Goal: Task Accomplishment & Management: Manage account settings

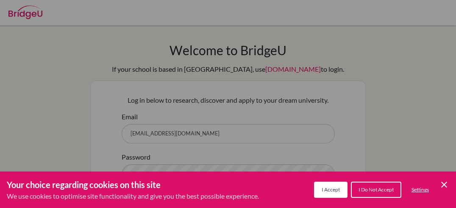
click at [378, 192] on span "I Do Not Accept" at bounding box center [376, 189] width 35 height 6
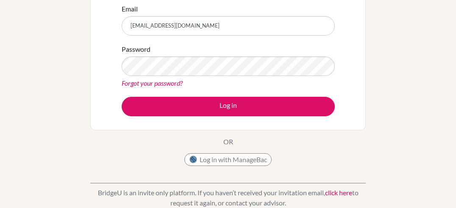
scroll to position [106, 0]
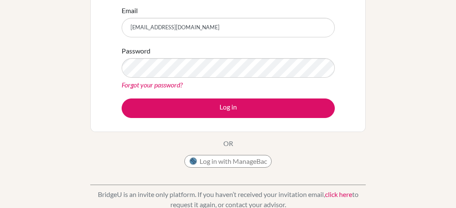
click at [180, 85] on link "Forgot your password?" at bounding box center [152, 85] width 61 height 8
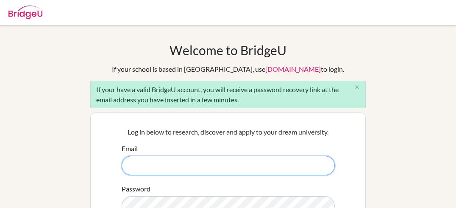
paste input "petra.hanga.buru@gmail.com"
type input "petra.hanga.buru@gmail.com"
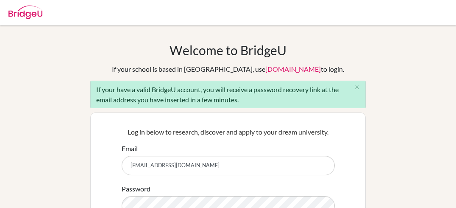
click at [328, 42] on div "Welcome to BridgeU If your school is based in China, use app.bridge-u.com.cn to…" at bounding box center [227, 175] width 275 height 267
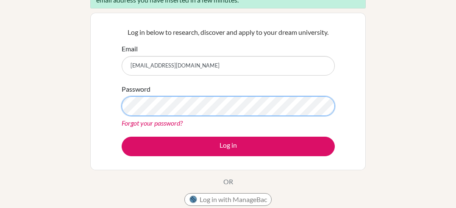
click at [122, 136] on button "Log in" at bounding box center [228, 145] width 213 height 19
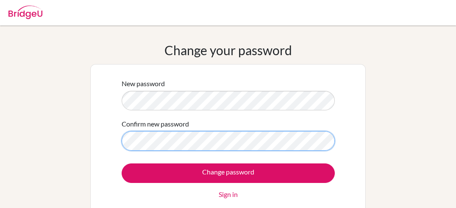
click at [122, 163] on input "Change password" at bounding box center [228, 172] width 213 height 19
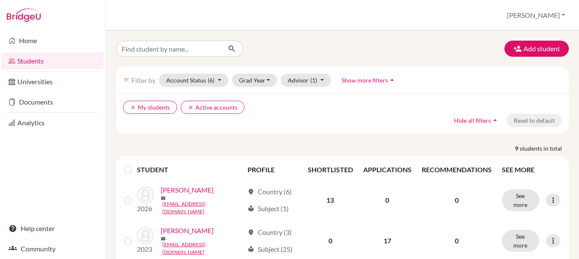
click at [361, 128] on div "clear My students clear Active accounts Hide all filters arrow_drop_up Reset to…" at bounding box center [342, 114] width 453 height 40
click at [254, 82] on button "Grad Year" at bounding box center [255, 80] width 46 height 13
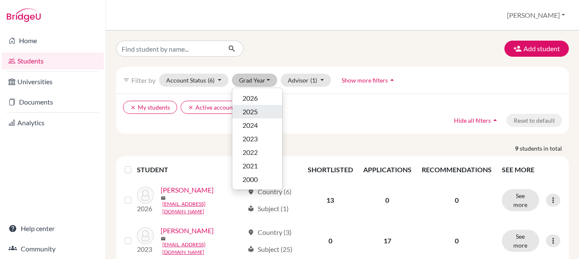
click at [256, 105] on ul "2026 2025 2024 2023 2022 2021 2000" at bounding box center [257, 139] width 50 height 95
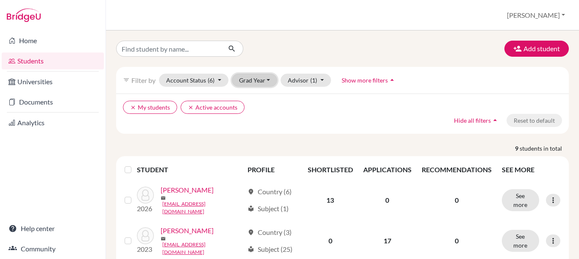
click at [255, 81] on button "Grad Year" at bounding box center [255, 80] width 46 height 13
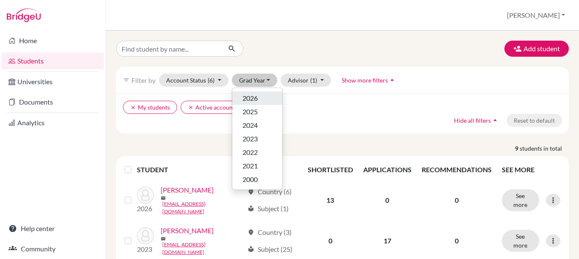
click at [255, 95] on span "2026" at bounding box center [249, 98] width 15 height 10
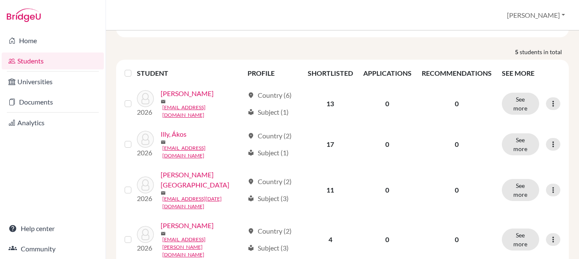
scroll to position [122, 0]
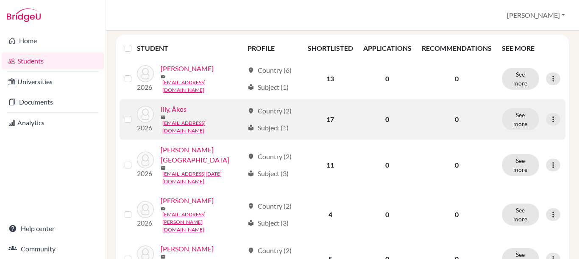
click at [170, 110] on link "Illy, Ákos" at bounding box center [174, 109] width 26 height 10
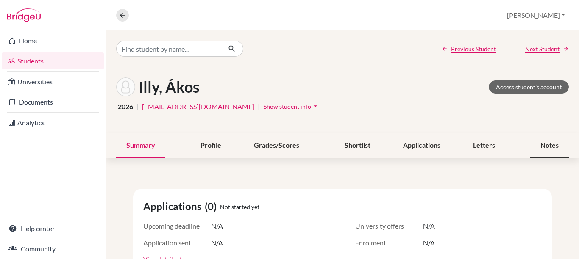
click at [541, 147] on div "Notes" at bounding box center [549, 145] width 39 height 25
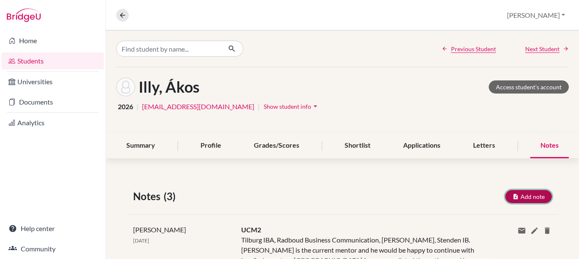
click at [511, 195] on button "Add note" at bounding box center [528, 196] width 47 height 13
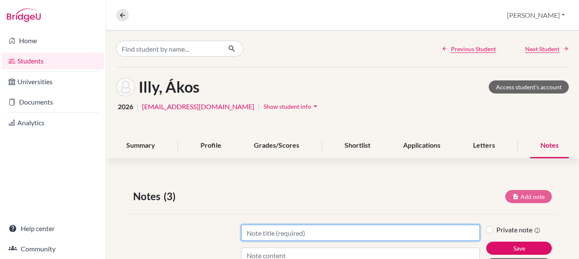
click at [363, 228] on input "Title" at bounding box center [360, 233] width 239 height 16
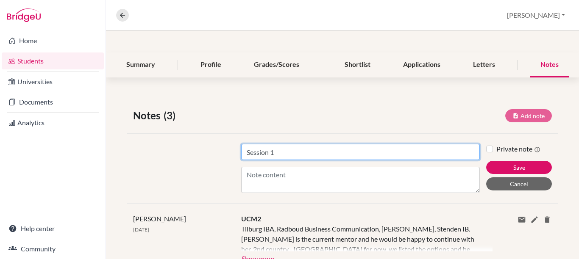
scroll to position [86, 0]
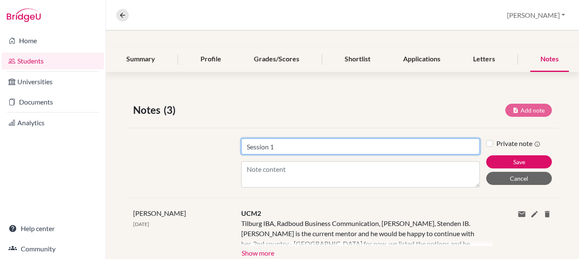
type input "Session 1"
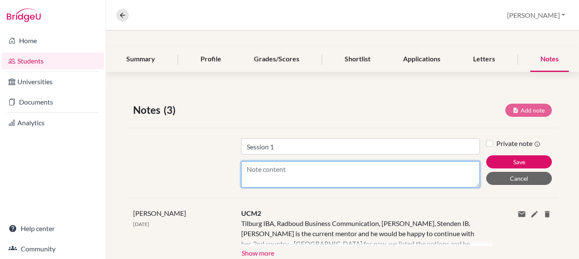
click at [337, 170] on textarea "Content" at bounding box center [360, 174] width 239 height 26
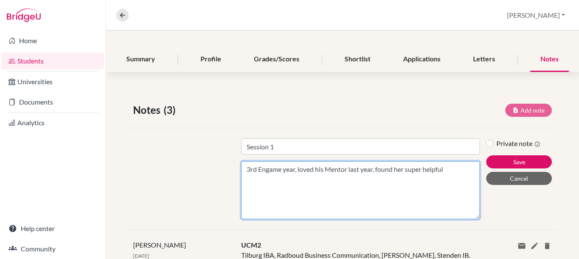
drag, startPoint x: 467, startPoint y: 186, endPoint x: 467, endPoint y: 222, distance: 36.0
click at [467, 220] on textarea "3rd Engame year, loved his Mentor last year, found her super helpful" at bounding box center [360, 190] width 239 height 58
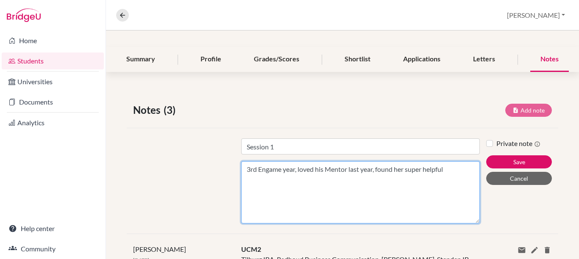
click at [452, 168] on textarea "3rd Engame year, loved his Mentor last year, found her super helpful" at bounding box center [360, 192] width 239 height 62
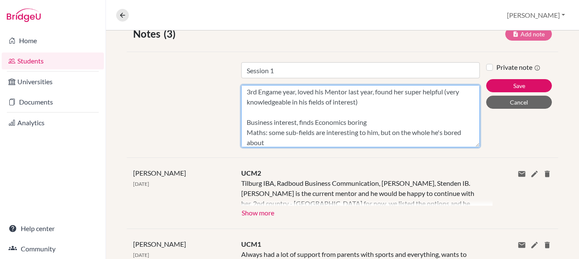
scroll to position [11, 0]
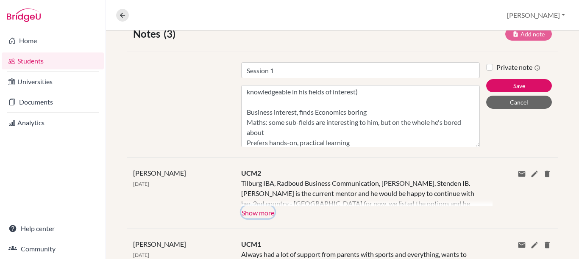
click at [270, 212] on button "Show more" at bounding box center [257, 212] width 33 height 13
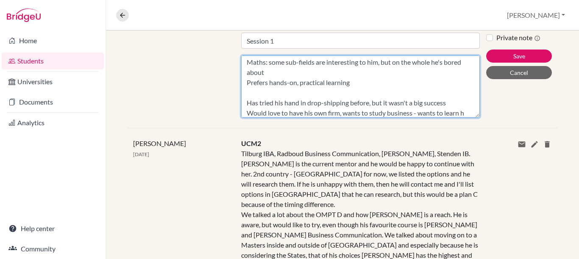
scroll to position [52, 0]
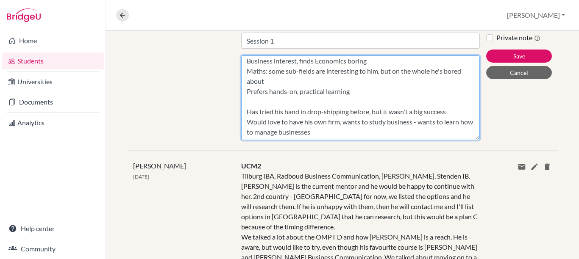
drag, startPoint x: 464, startPoint y: 114, endPoint x: 467, endPoint y: 160, distance: 45.4
click at [467, 140] on textarea "3rd Engame year, loved his Mentor last year, found her super helpful (very know…" at bounding box center [360, 98] width 239 height 85
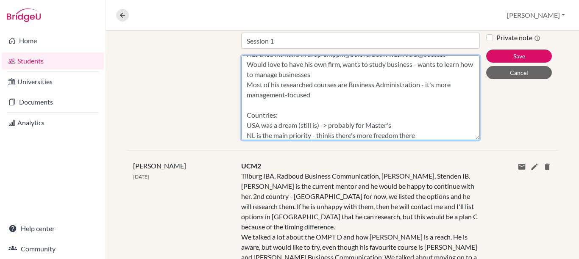
scroll to position [101, 0]
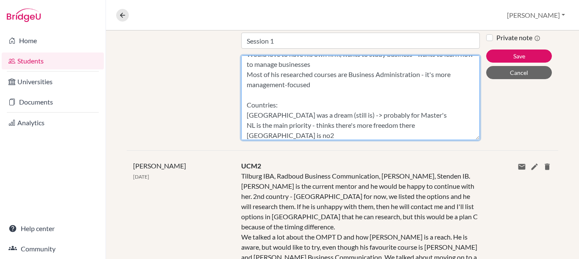
click at [423, 126] on textarea "3rd Engame year, loved his Mentor last year, found her super helpful (very know…" at bounding box center [360, 98] width 239 height 85
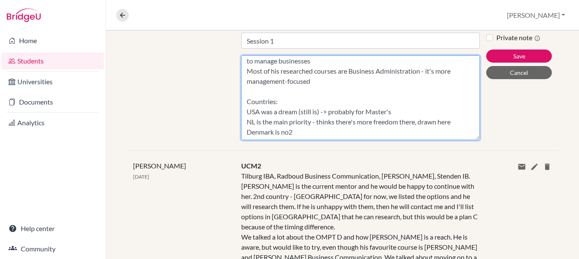
click at [382, 121] on textarea "3rd Engame year, loved his Mentor last year, found her super helpful (very know…" at bounding box center [360, 98] width 239 height 85
click at [366, 105] on textarea "3rd Engame year, loved his Mentor last year, found her super helpful (very know…" at bounding box center [360, 98] width 239 height 85
click at [332, 107] on textarea "3rd Engame year, loved his Mentor last year, found her super helpful (very know…" at bounding box center [360, 98] width 239 height 85
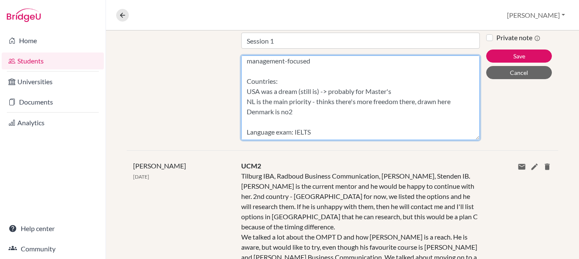
click at [292, 133] on textarea "3rd Engame year, loved his Mentor last year, found her super helpful (very know…" at bounding box center [360, 98] width 239 height 85
click at [406, 129] on textarea "3rd Engame year, loved his Mentor last year, found her super helpful (very know…" at bounding box center [360, 98] width 239 height 85
click at [418, 130] on textarea "3rd Engame year, loved his Mentor last year, found her super helpful (very know…" at bounding box center [360, 98] width 239 height 85
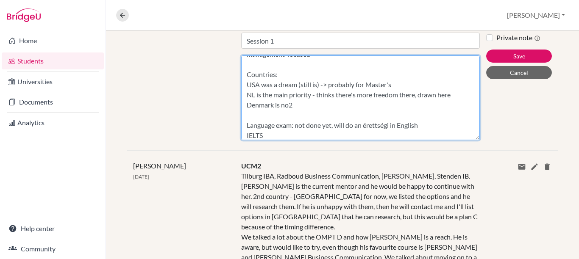
click at [293, 136] on textarea "3rd Engame year, loved his Mentor last year, found her super helpful (very know…" at bounding box center [360, 98] width 239 height 85
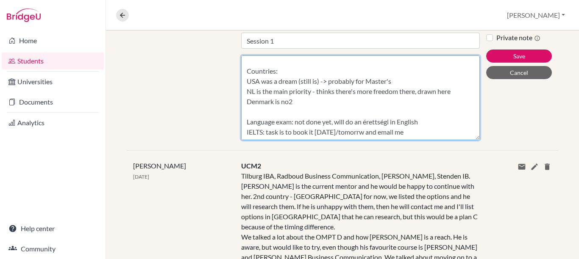
scroll to position [152, 0]
click at [312, 87] on textarea "3rd Engame year, loved his Mentor last year, found her super helpful (very know…" at bounding box center [360, 98] width 239 height 85
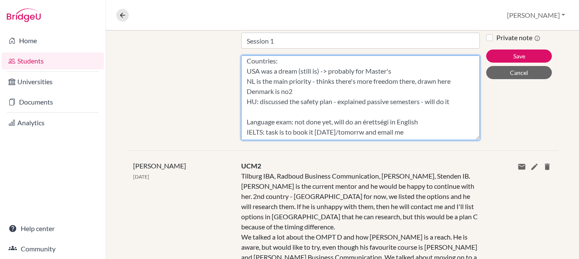
scroll to position [186, 0]
click at [369, 118] on textarea "3rd Engame year, loved his Mentor last year, found her super helpful (very know…" at bounding box center [360, 98] width 239 height 85
click at [353, 95] on textarea "3rd Engame year, loved his Mentor last year, found her super helpful (very know…" at bounding box center [360, 98] width 239 height 85
click at [335, 118] on textarea "3rd Engame year, loved his Mentor last year, found her super helpful (very know…" at bounding box center [360, 98] width 239 height 85
click at [326, 107] on textarea "3rd Engame year, loved his Mentor last year, found her super helpful (very know…" at bounding box center [360, 98] width 239 height 85
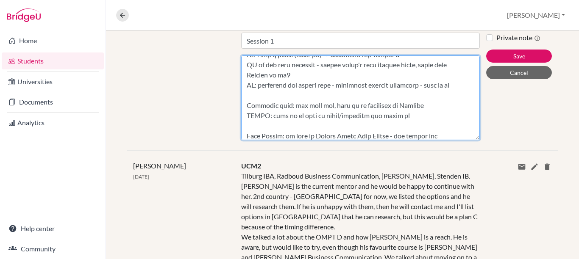
scroll to position [144, 0]
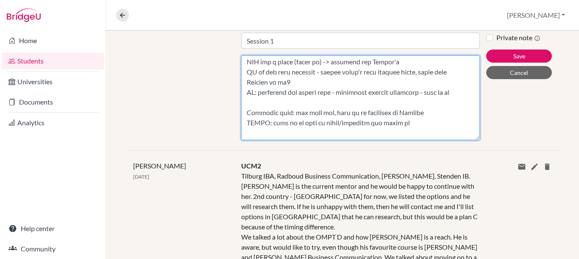
click at [453, 102] on textarea "Content" at bounding box center [360, 98] width 239 height 85
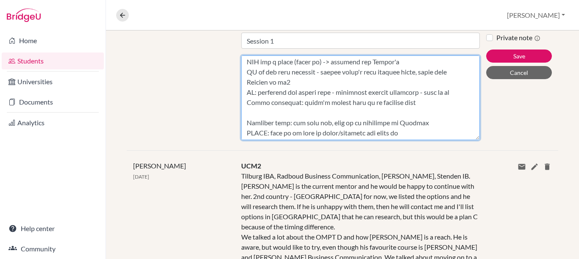
click at [426, 140] on textarea "Content" at bounding box center [360, 98] width 239 height 85
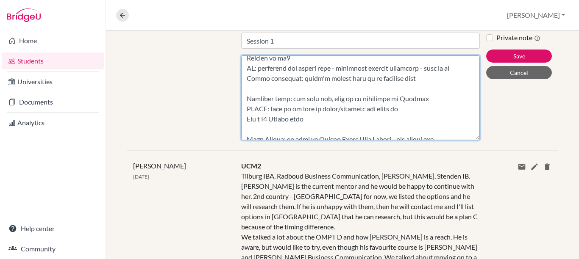
click at [409, 88] on textarea "Content" at bounding box center [360, 98] width 239 height 85
click at [410, 90] on textarea "Content" at bounding box center [360, 98] width 239 height 85
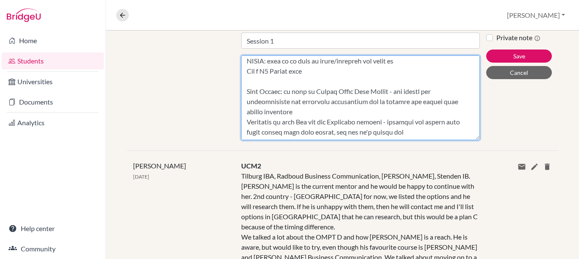
scroll to position [287, 0]
click at [445, 98] on textarea "Content" at bounding box center [360, 98] width 239 height 85
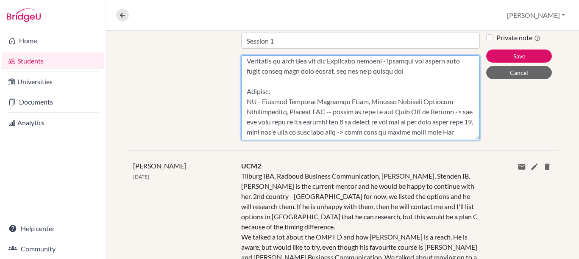
scroll to position [348, 0]
click at [390, 92] on textarea "Content" at bounding box center [360, 98] width 239 height 85
click at [398, 95] on textarea "Content" at bounding box center [360, 98] width 239 height 85
click at [393, 100] on textarea "Content" at bounding box center [360, 98] width 239 height 85
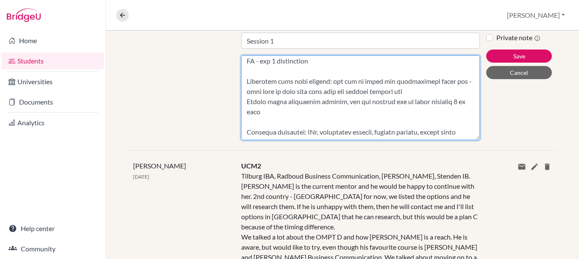
scroll to position [416, 0]
click at [334, 126] on textarea "Content" at bounding box center [360, 98] width 239 height 85
click at [337, 131] on textarea "Content" at bounding box center [360, 98] width 239 height 85
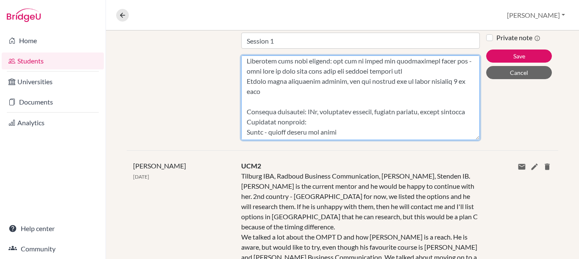
click at [298, 131] on textarea "Content" at bounding box center [360, 98] width 239 height 85
click at [335, 135] on textarea "Content" at bounding box center [360, 98] width 239 height 85
click at [341, 120] on textarea "Content" at bounding box center [360, 98] width 239 height 85
click at [457, 107] on textarea "Content" at bounding box center [360, 98] width 239 height 85
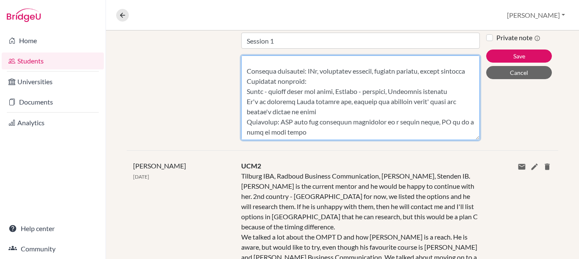
scroll to position [487, 0]
click at [328, 123] on textarea "Content" at bounding box center [360, 98] width 239 height 85
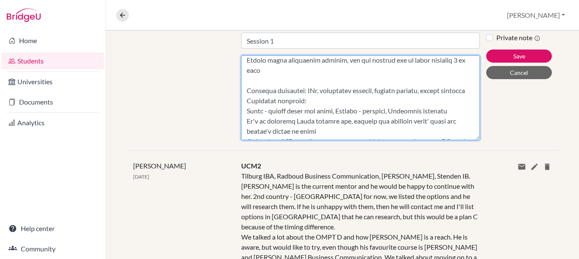
scroll to position [511, 0]
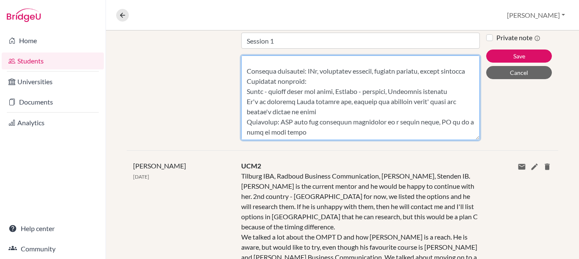
click at [308, 104] on textarea "Content" at bounding box center [360, 98] width 239 height 85
click at [316, 119] on textarea "Content" at bounding box center [360, 98] width 239 height 85
click at [331, 129] on textarea "Content" at bounding box center [360, 98] width 239 height 85
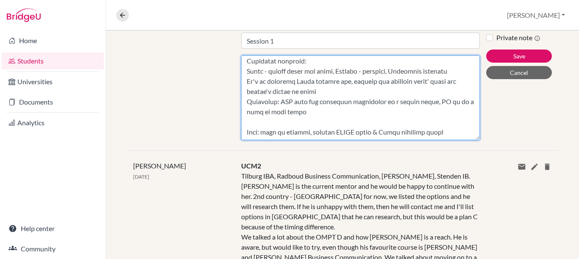
click at [361, 139] on textarea "Content" at bounding box center [360, 98] width 239 height 85
click at [416, 136] on textarea "Content" at bounding box center [360, 98] width 239 height 85
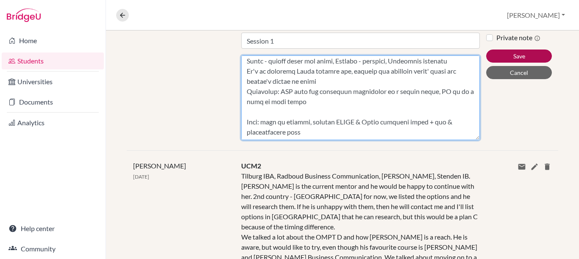
type textarea "3rd Engame year, loved his Mentor last year, found her super helpful (very know…"
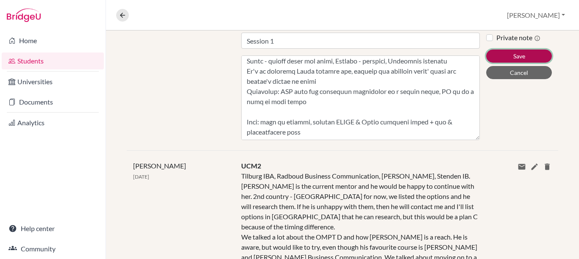
click at [487, 57] on button "Save" at bounding box center [519, 56] width 66 height 13
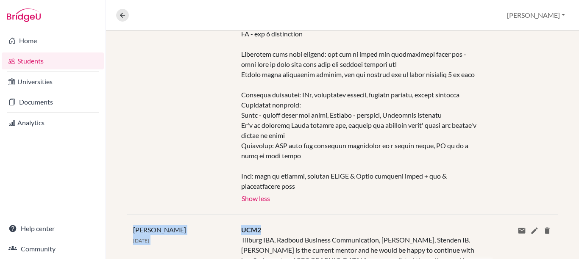
scroll to position [612, 0]
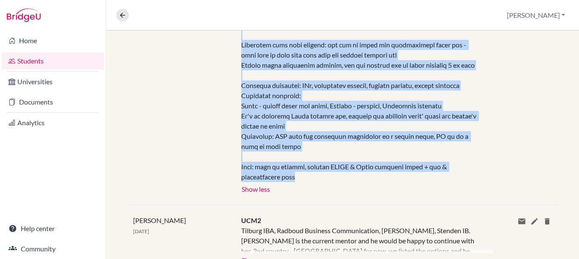
drag, startPoint x: 239, startPoint y: 49, endPoint x: 310, endPoint y: 210, distance: 175.3
copy div "3rd Engame year, loved his Mentor last year, found her super helpful (very know…"
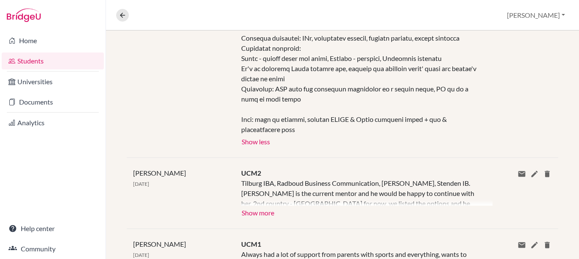
scroll to position [662, 0]
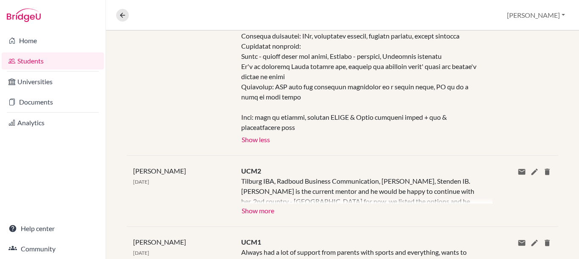
click at [53, 60] on link "Students" at bounding box center [53, 61] width 102 height 17
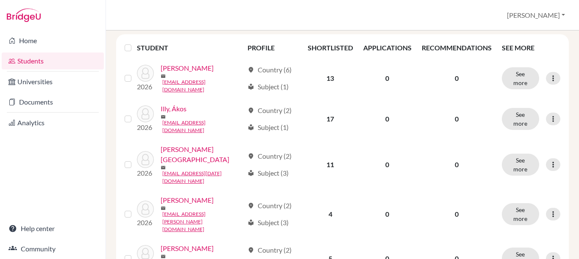
scroll to position [131, 0]
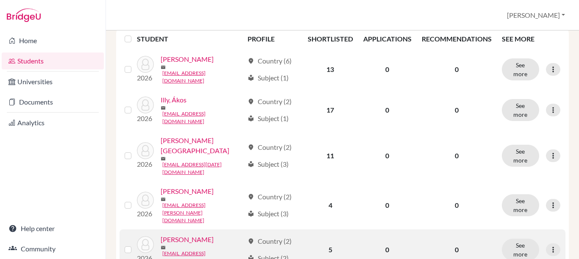
click at [189, 235] on link "[PERSON_NAME]" at bounding box center [187, 240] width 53 height 10
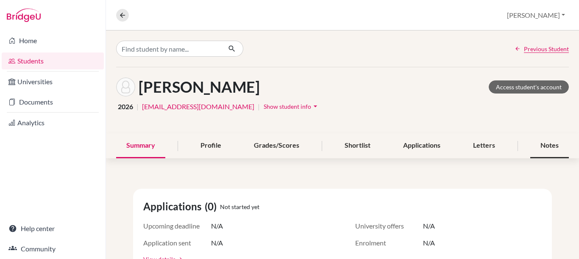
click at [539, 145] on div "Notes" at bounding box center [549, 145] width 39 height 25
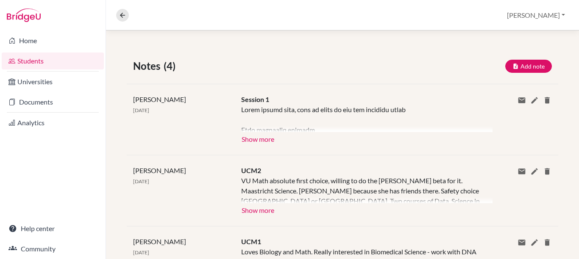
scroll to position [133, 0]
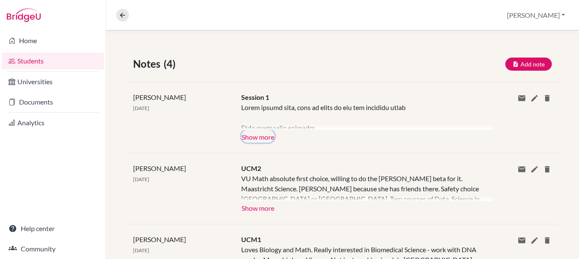
click at [256, 139] on button "Show more" at bounding box center [257, 136] width 33 height 13
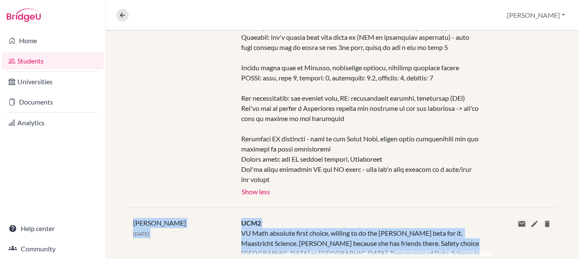
scroll to position [519, 0]
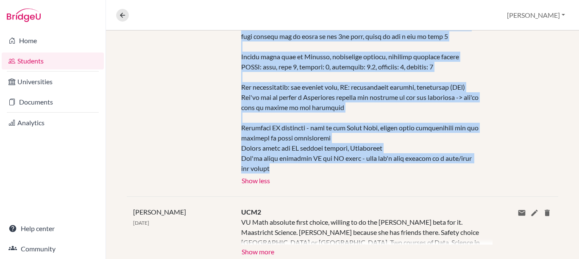
drag, startPoint x: 239, startPoint y: 109, endPoint x: 292, endPoint y: 163, distance: 75.2
copy div "Very motivated student Engamer since Sept 2024 - junior sessions were boring fo…"
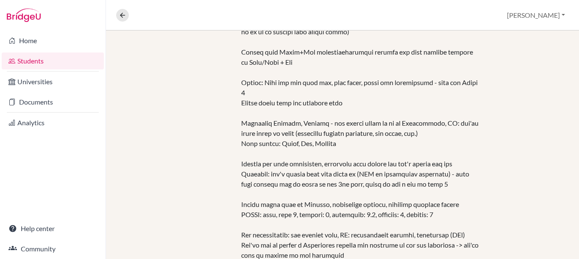
scroll to position [375, 0]
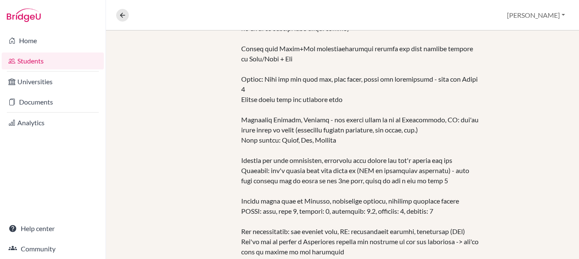
click at [50, 62] on link "Students" at bounding box center [53, 61] width 102 height 17
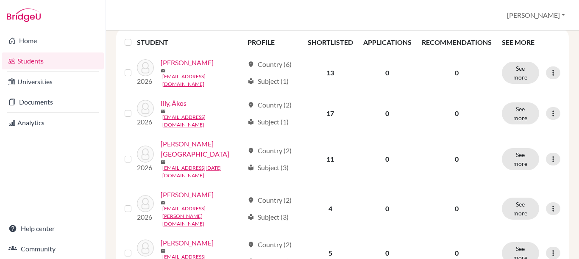
scroll to position [130, 0]
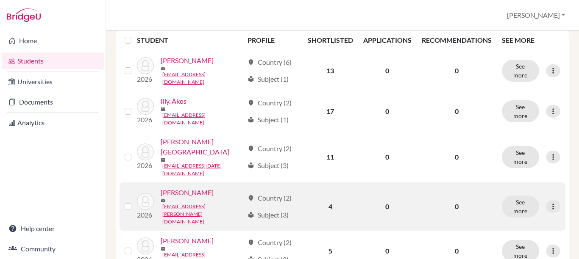
click at [173, 188] on link "[PERSON_NAME]" at bounding box center [187, 193] width 53 height 10
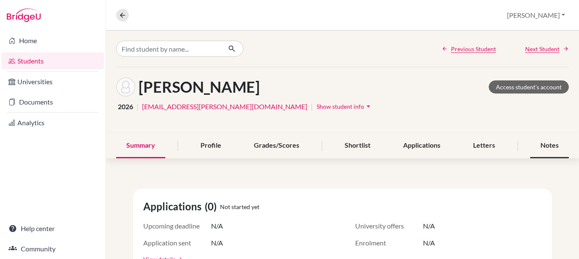
click at [532, 147] on div "Notes" at bounding box center [549, 145] width 39 height 25
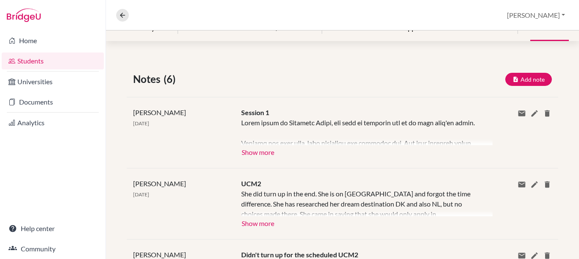
scroll to position [122, 0]
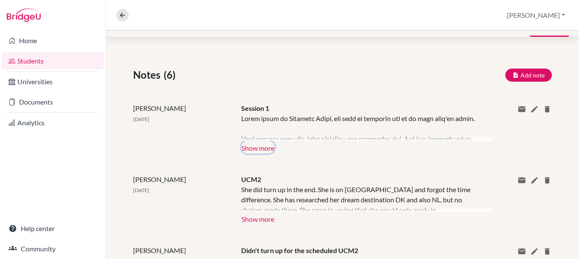
click at [258, 151] on button "Show more" at bounding box center [257, 147] width 33 height 13
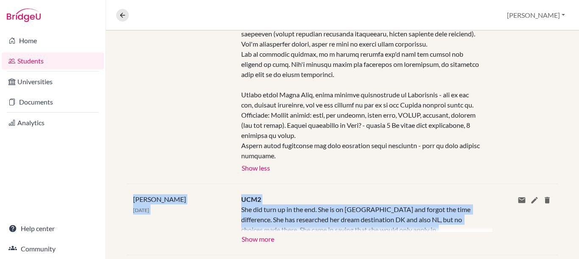
scroll to position [451, 0]
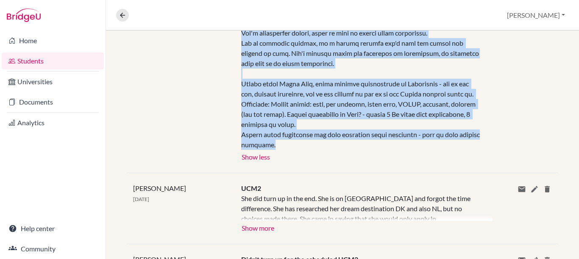
drag, startPoint x: 239, startPoint y: 149, endPoint x: 284, endPoint y: 167, distance: 47.9
copy div "Excited for this year, very motivated and dreaming big. Has been dreaming about…"
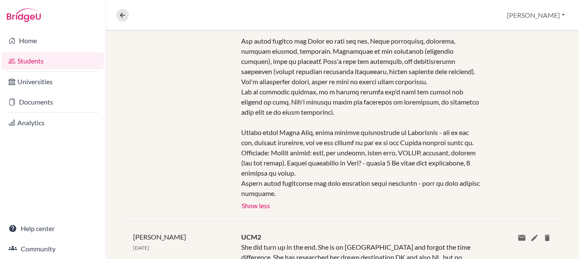
scroll to position [401, 0]
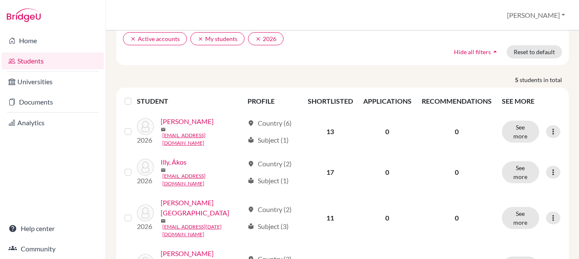
scroll to position [88, 0]
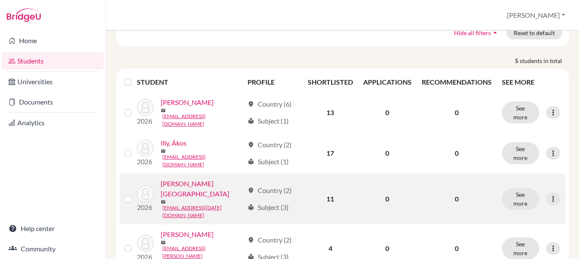
click at [173, 183] on link "[PERSON_NAME][GEOGRAPHIC_DATA]" at bounding box center [202, 189] width 83 height 20
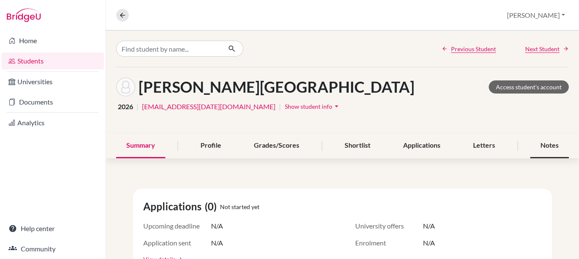
click at [539, 150] on div "Notes" at bounding box center [549, 145] width 39 height 25
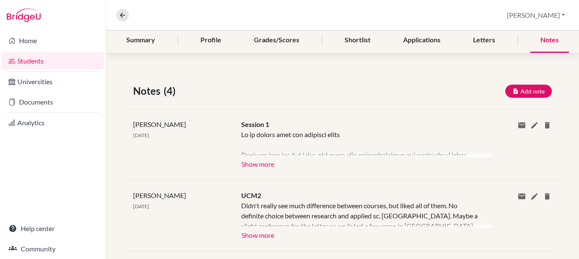
scroll to position [121, 0]
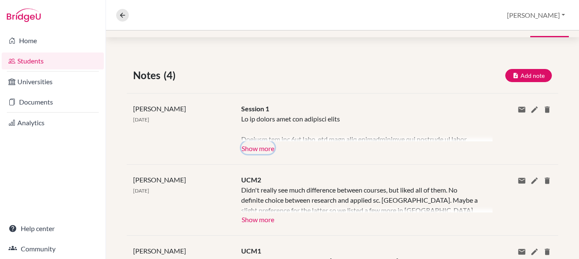
click at [252, 150] on button "Show more" at bounding box center [257, 148] width 33 height 13
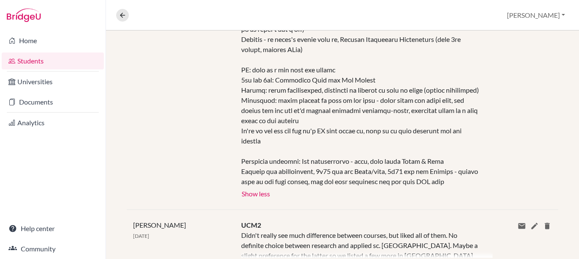
scroll to position [553, 0]
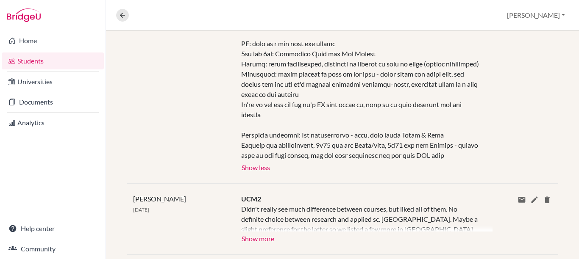
drag, startPoint x: 574, startPoint y: 100, endPoint x: 575, endPoint y: 198, distance: 97.9
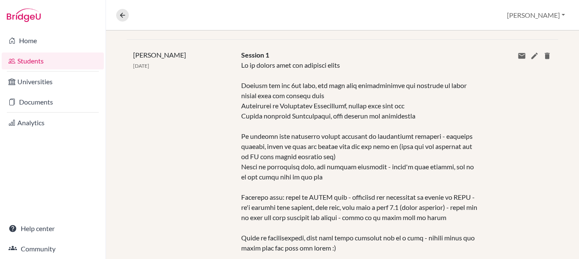
scroll to position [162, 0]
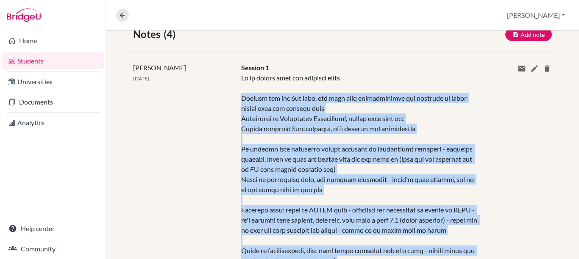
drag, startPoint x: 466, startPoint y: 191, endPoint x: 239, endPoint y: 101, distance: 244.3
copy div "Engamer for the 3rd year, has used some opportunities but believes he could att…"
click at [530, 70] on icon at bounding box center [534, 68] width 8 height 8
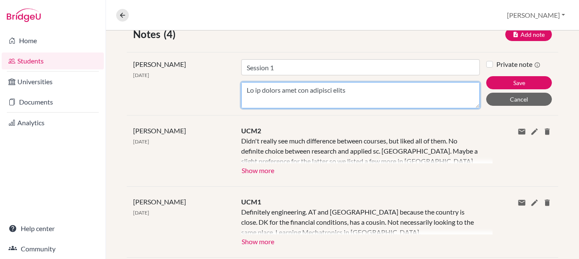
click at [264, 92] on textarea "Content" at bounding box center [360, 95] width 239 height 26
type textarea "Copied into his progress sheet Engamer for the 3rd year, has used some opportun…"
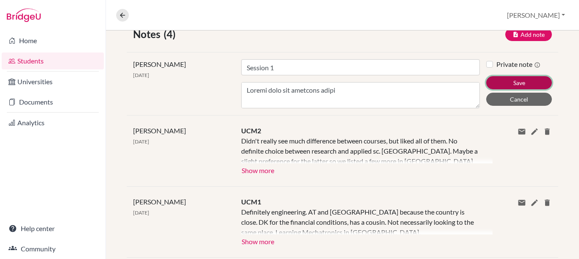
click at [519, 80] on button "Save" at bounding box center [519, 82] width 66 height 13
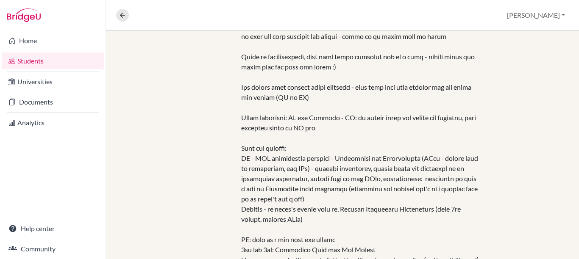
scroll to position [378, 0]
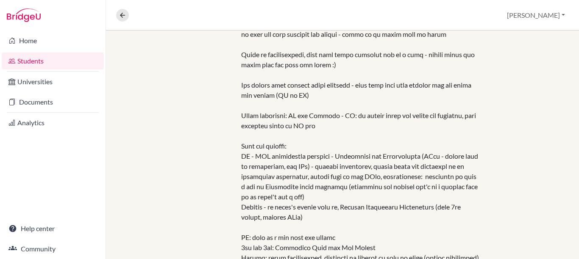
click at [54, 57] on link "Students" at bounding box center [53, 61] width 102 height 17
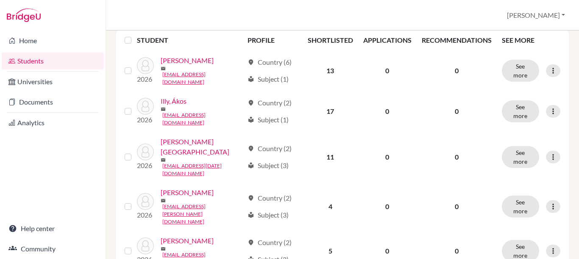
scroll to position [130, 0]
